Goal: Use online tool/utility: Utilize a website feature to perform a specific function

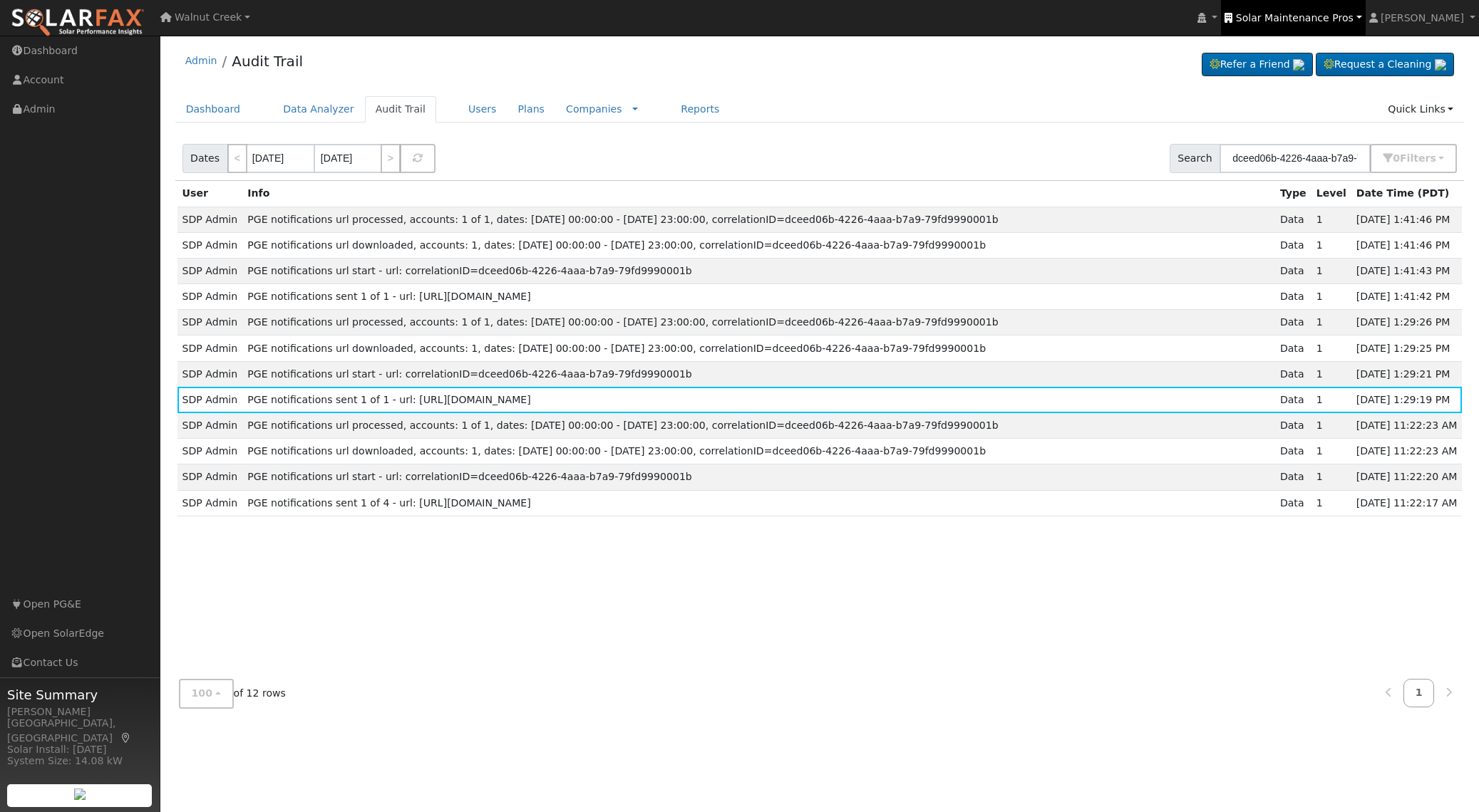
click at [1354, 12] on span "Solar Maintenance Pros" at bounding box center [1294, 18] width 117 height 11
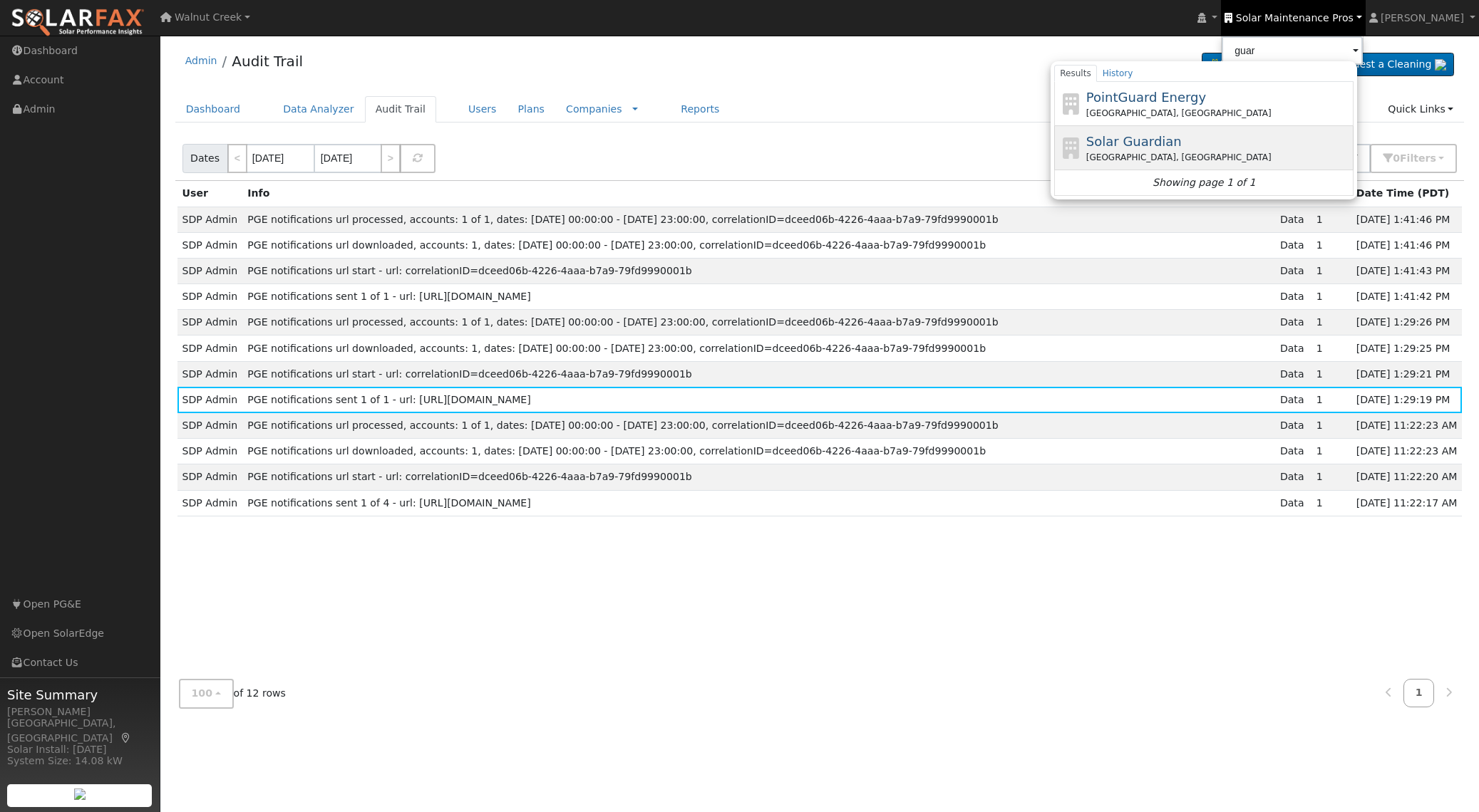
click at [1227, 155] on div "[GEOGRAPHIC_DATA], [GEOGRAPHIC_DATA]" at bounding box center [1219, 157] width 265 height 13
type input "Solar Guardian"
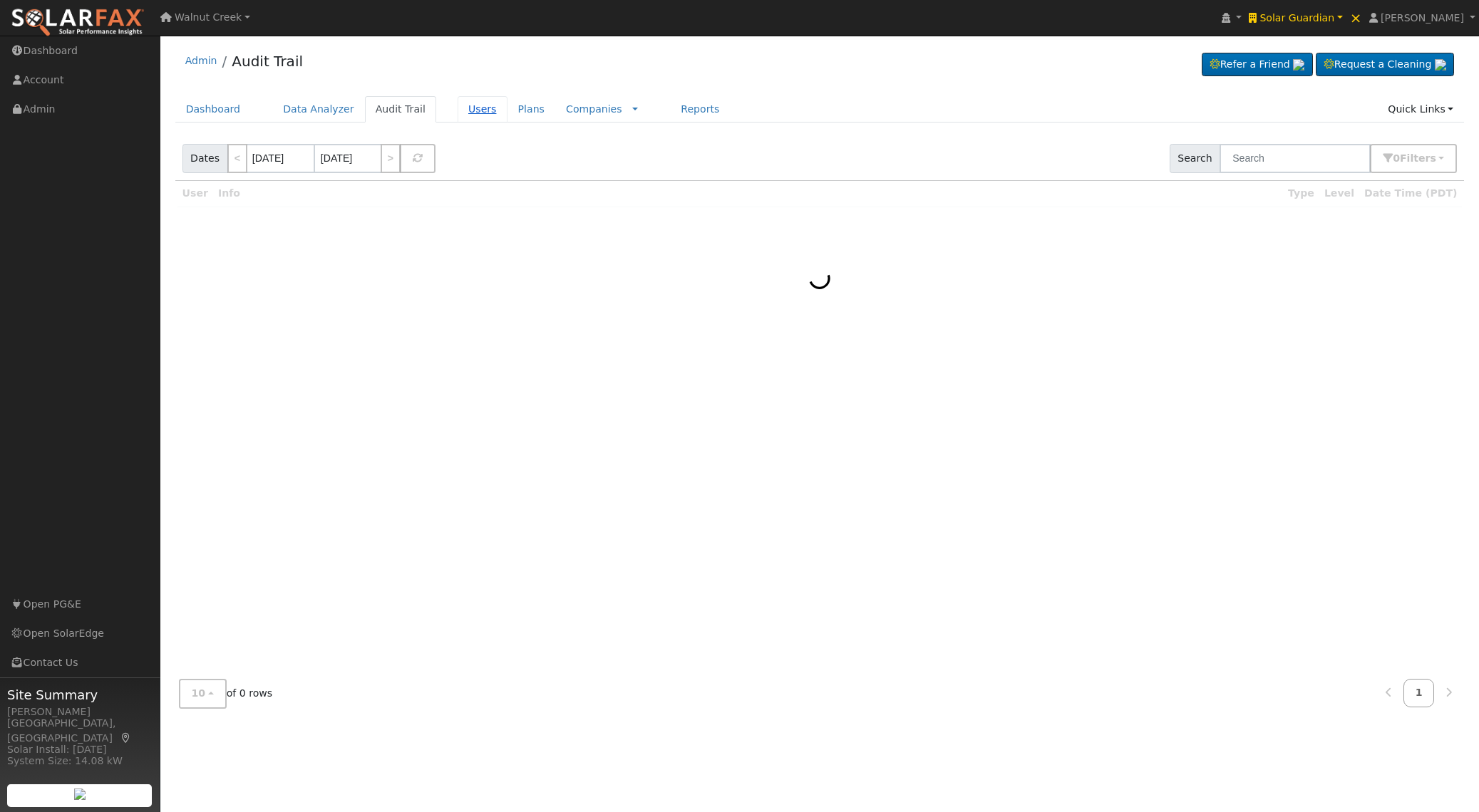
click at [458, 109] on link "Users" at bounding box center [483, 109] width 50 height 26
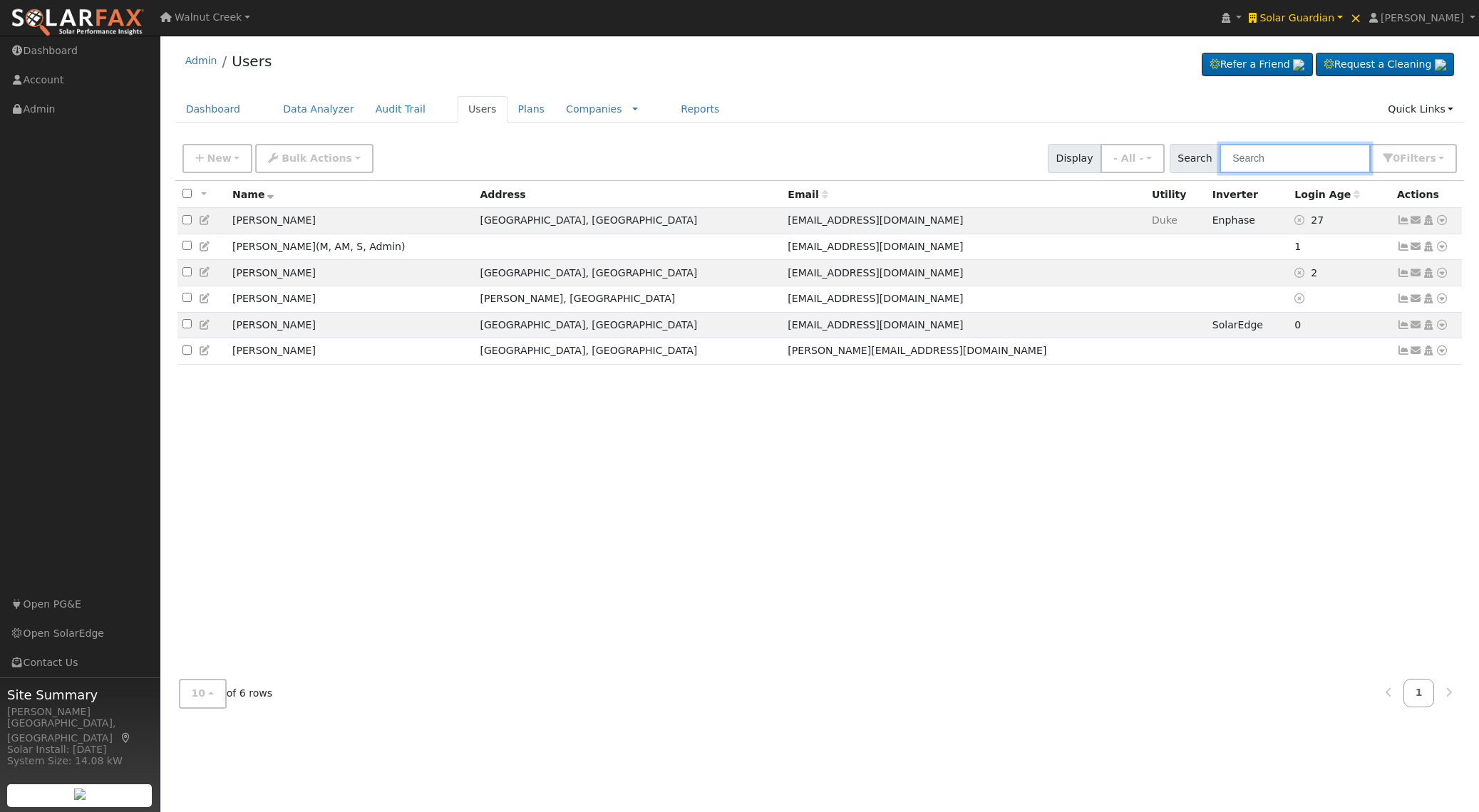
click at [1340, 154] on input "text" at bounding box center [1294, 158] width 151 height 29
paste input "[PERSON_NAME]"
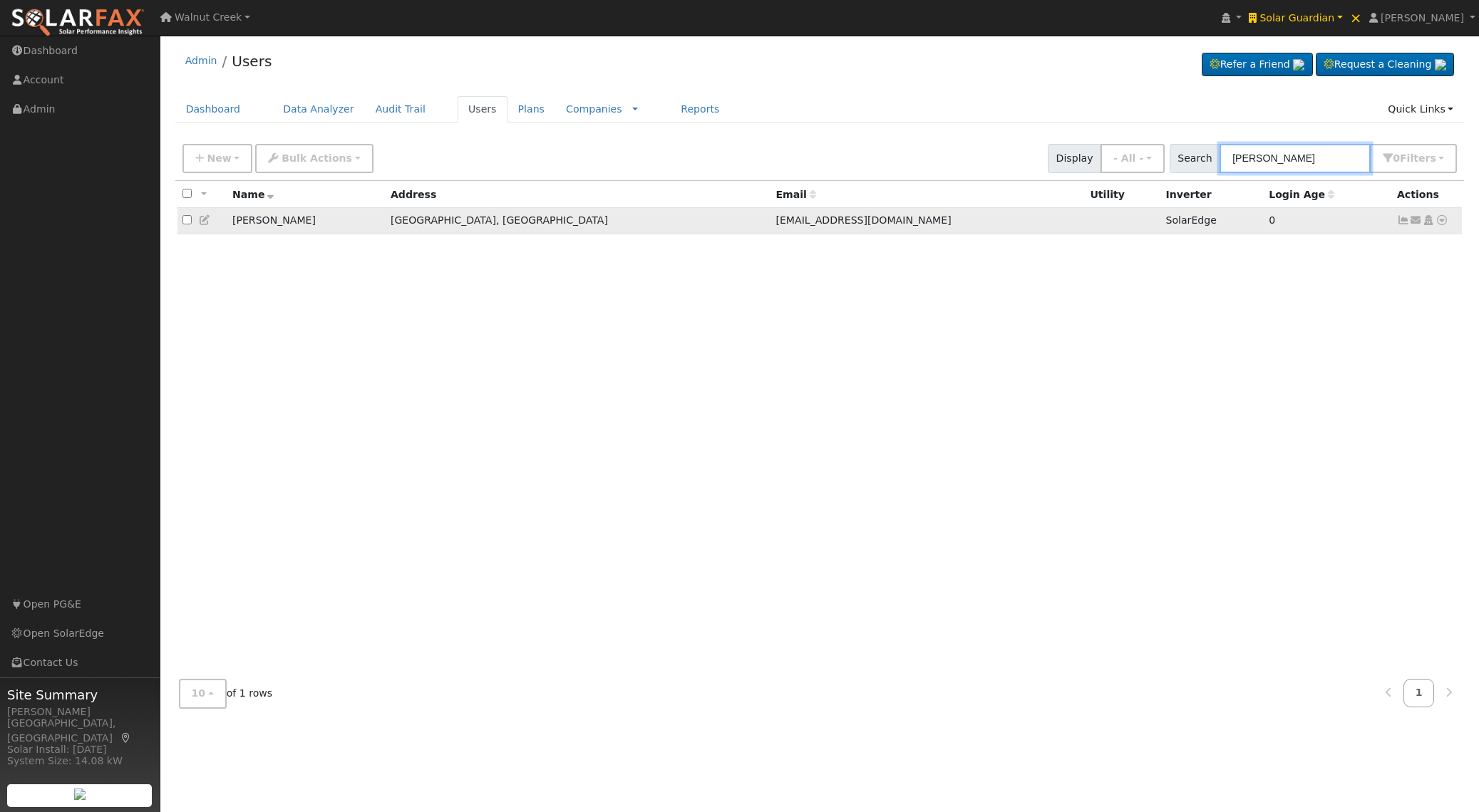
type input "[PERSON_NAME]"
click at [1441, 222] on icon at bounding box center [1442, 220] width 13 height 10
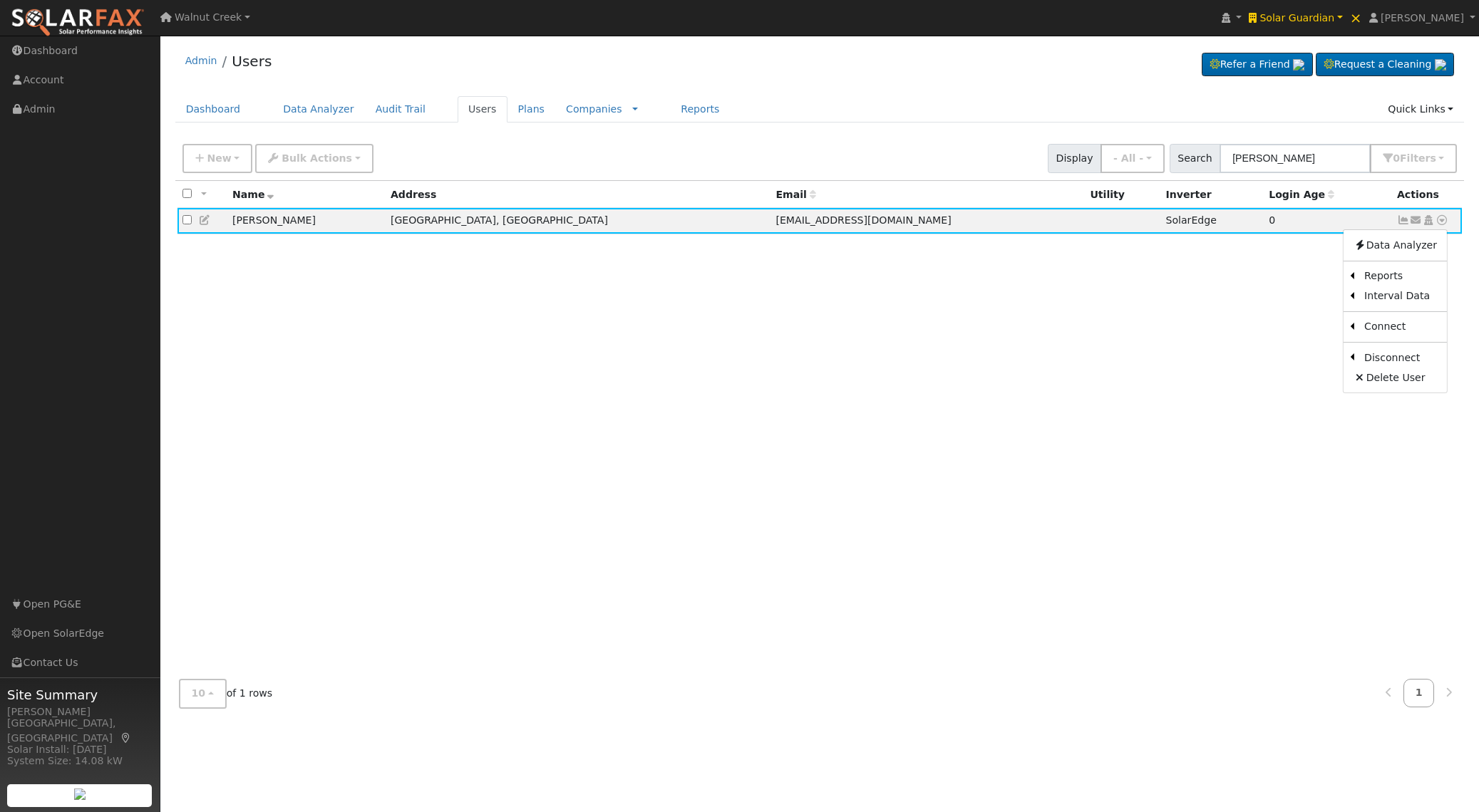
click at [1431, 247] on link "Data Analyzer" at bounding box center [1395, 245] width 104 height 20
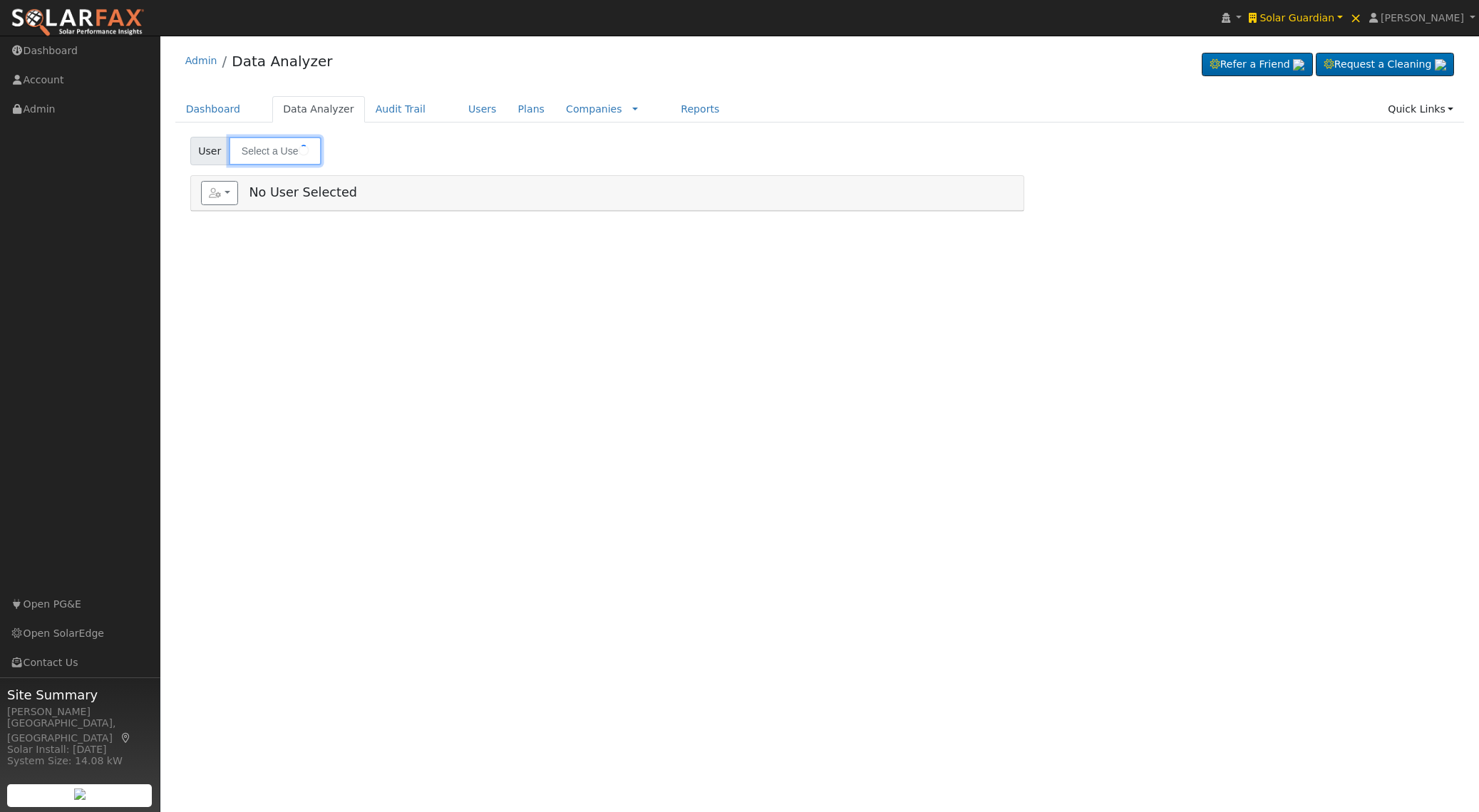
type input "[PERSON_NAME]"
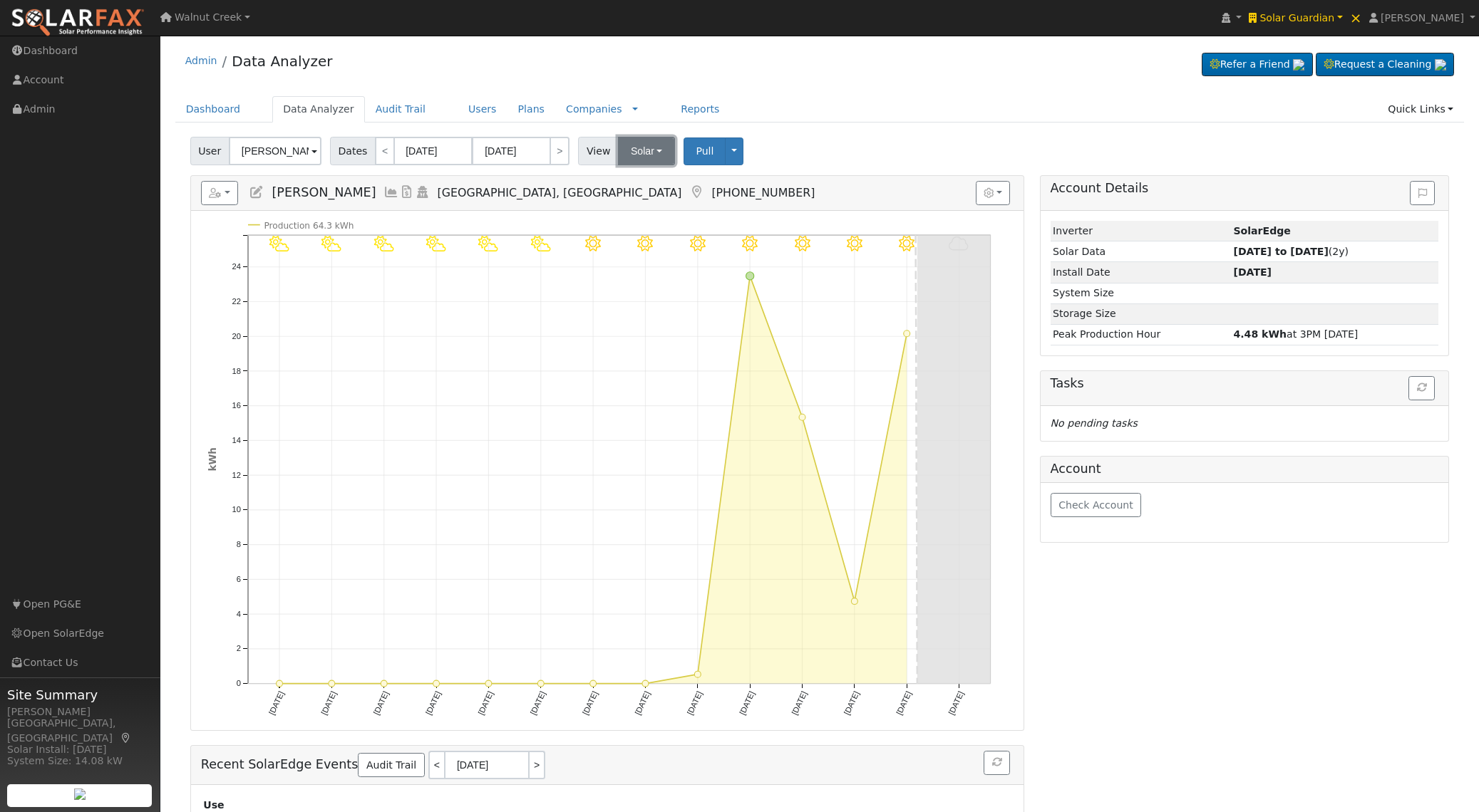
click at [624, 161] on button "Solar" at bounding box center [647, 151] width 57 height 29
drag, startPoint x: 629, startPoint y: 179, endPoint x: 634, endPoint y: 207, distance: 28.4
click at [629, 179] on link "Utility" at bounding box center [667, 182] width 99 height 20
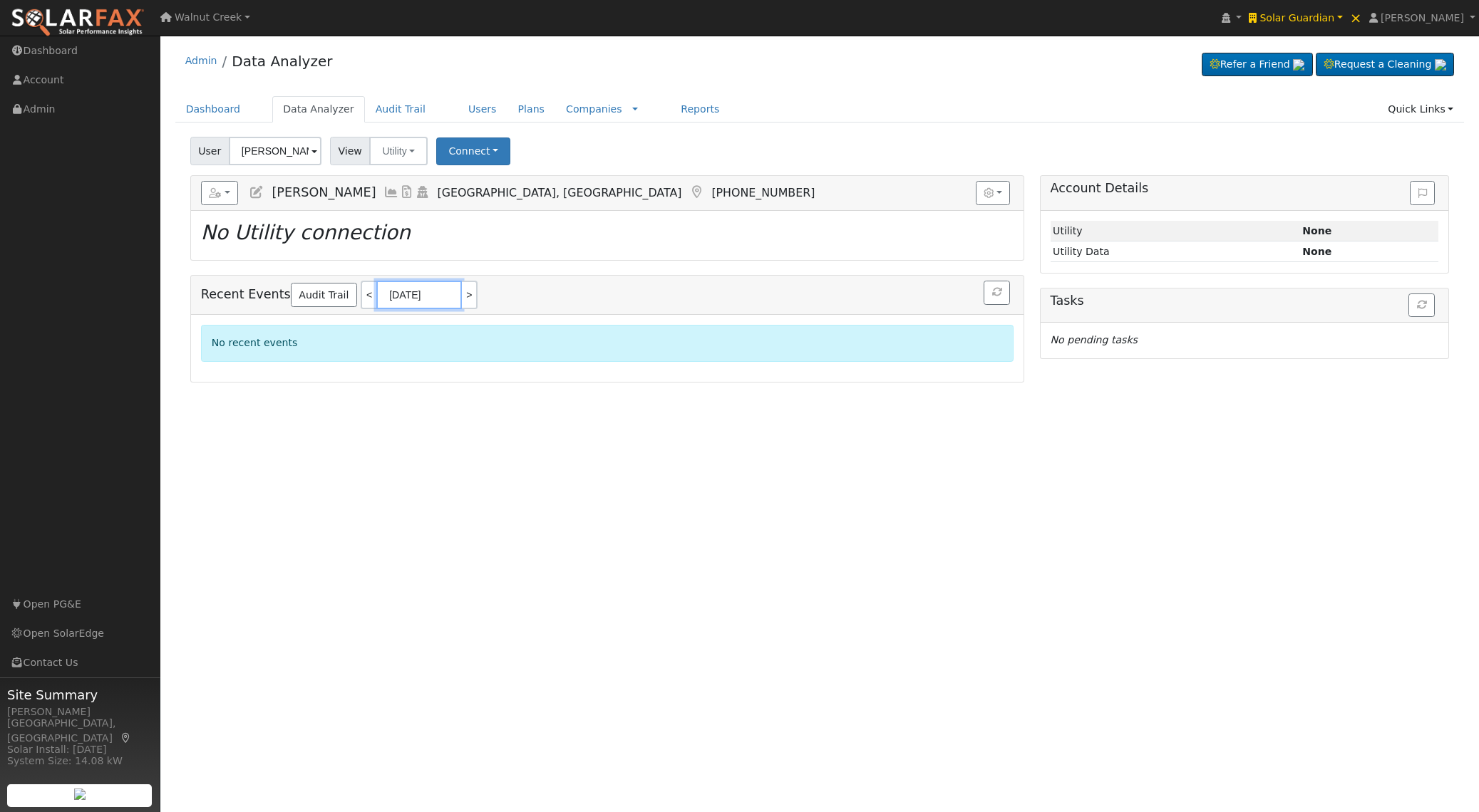
click at [376, 302] on input "[DATE]" at bounding box center [419, 295] width 86 height 29
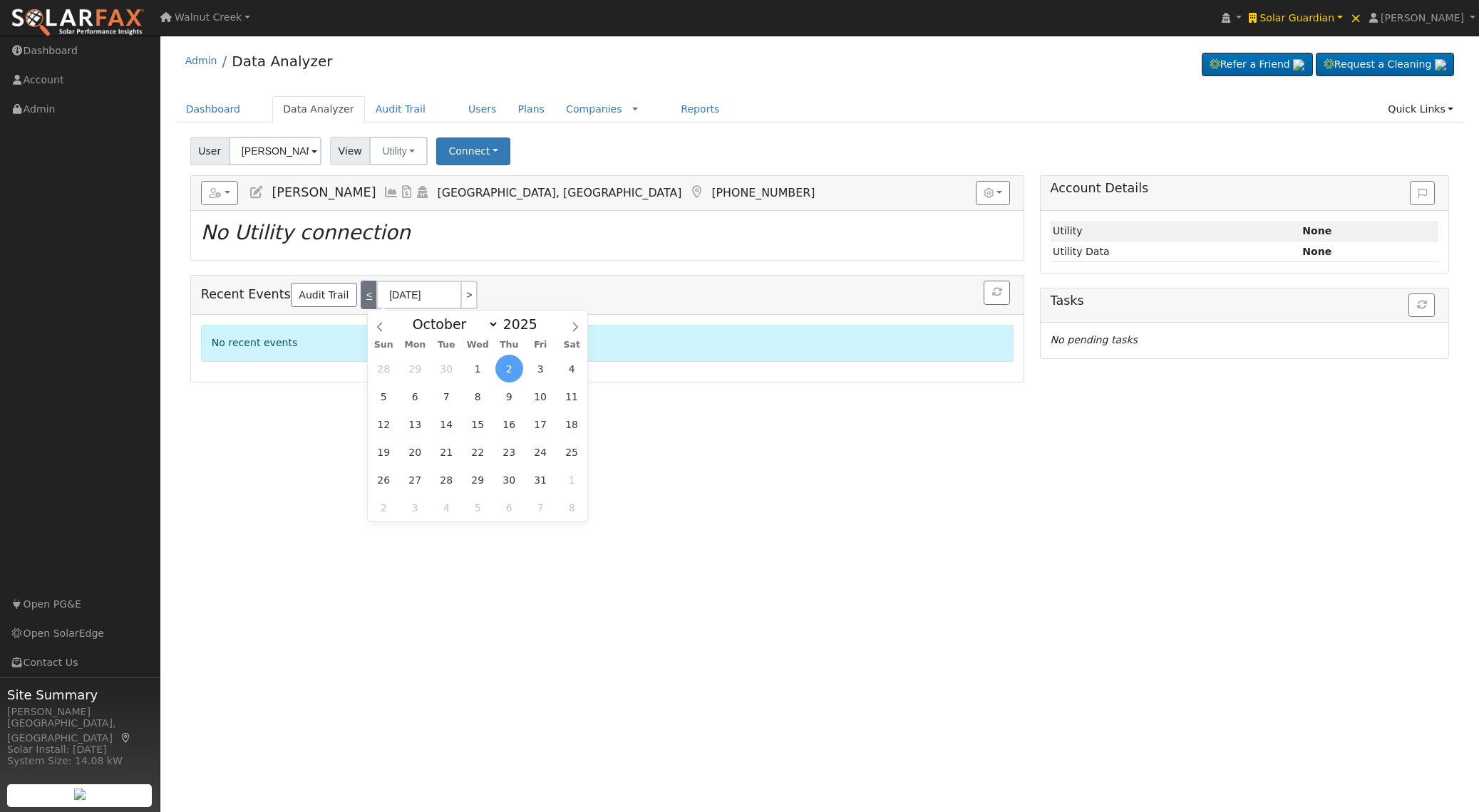
click at [360, 293] on link "<" at bounding box center [368, 295] width 16 height 29
type input "09/30/2025"
select select "8"
click at [913, 360] on div "No recent events" at bounding box center [607, 343] width 813 height 36
